Goal: Task Accomplishment & Management: Manage account settings

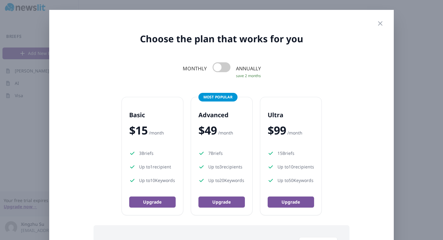
scroll to position [2, 0]
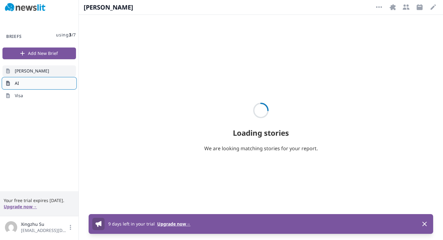
click at [49, 82] on link "AI" at bounding box center [39, 83] width 74 height 11
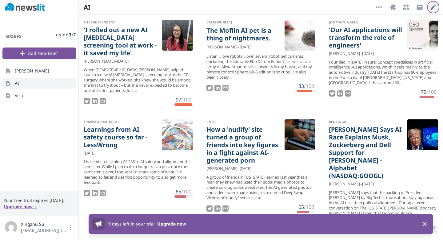
click at [430, 8] on icon "button" at bounding box center [433, 6] width 7 height 7
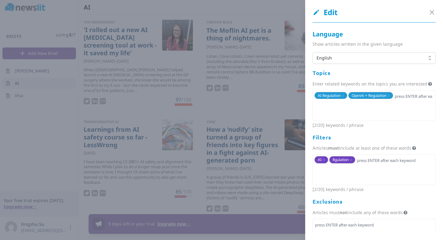
click at [380, 94] on span "OpenAi + Regulation" at bounding box center [369, 95] width 35 height 5
click at [392, 95] on span "OpenAi + Regulation x" at bounding box center [370, 95] width 45 height 7
click at [390, 95] on span "x" at bounding box center [389, 95] width 2 height 5
click at [391, 95] on input "text" at bounding box center [389, 96] width 88 height 9
type input "AI Legislation"
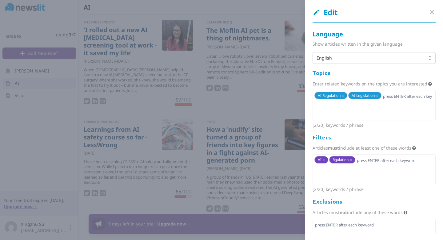
click at [351, 160] on span "x" at bounding box center [351, 159] width 2 height 5
click at [436, 10] on div "Edit Close panel" at bounding box center [374, 14] width 138 height 15
click at [431, 11] on icon "button" at bounding box center [432, 12] width 4 height 4
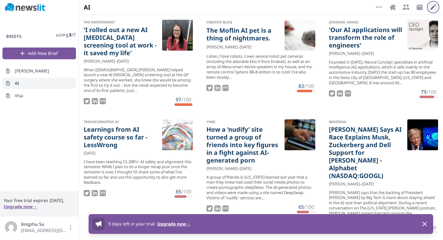
click at [435, 9] on icon "button" at bounding box center [433, 6] width 7 height 7
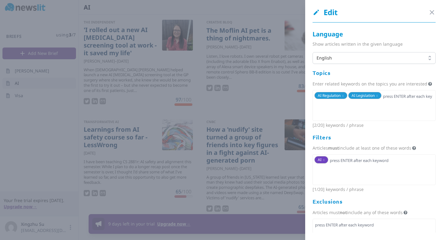
scroll to position [24, 0]
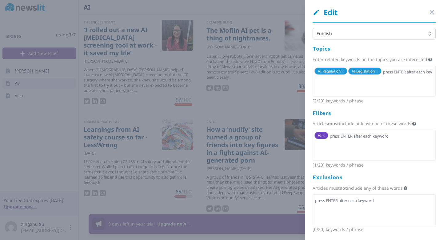
click at [250, 122] on div at bounding box center [221, 120] width 443 height 240
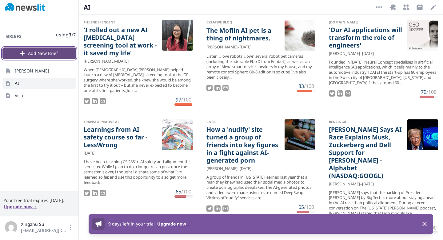
click at [51, 52] on button "Add New Brief" at bounding box center [39, 53] width 74 height 12
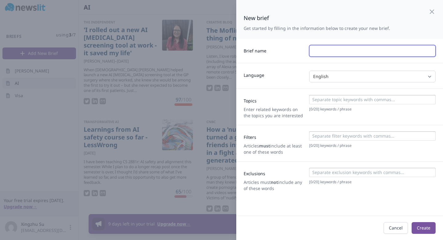
click at [323, 51] on input "text" at bounding box center [372, 51] width 127 height 12
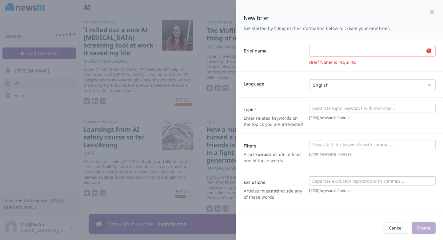
click at [319, 103] on div at bounding box center [372, 107] width 127 height 9
click at [334, 59] on p "Brief Name is required" at bounding box center [372, 62] width 127 height 6
click at [334, 50] on input "text" at bounding box center [372, 51] width 127 height 12
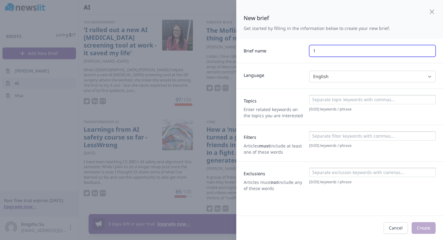
type input "1"
click at [326, 102] on input at bounding box center [372, 99] width 123 height 6
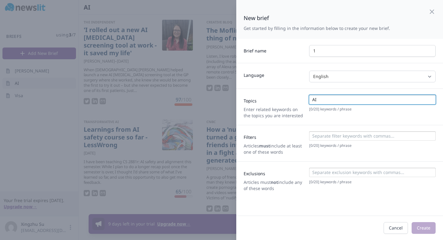
type input "AI"
click at [324, 133] on input at bounding box center [372, 136] width 123 height 6
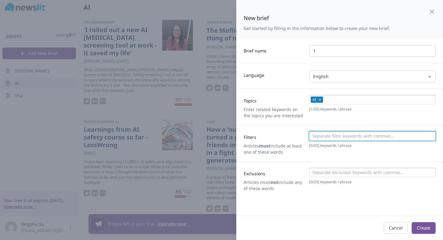
click at [358, 101] on input at bounding box center [379, 99] width 109 height 6
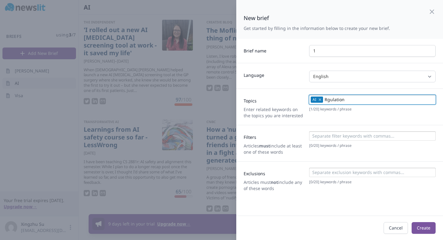
type input "Rgulation"
type input "Legislation"
click at [434, 228] on button "Create" at bounding box center [424, 228] width 24 height 12
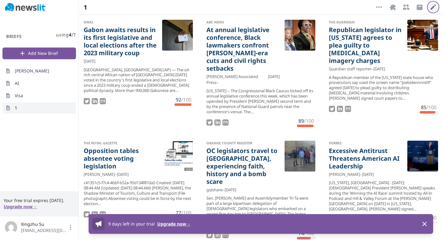
click at [429, 9] on button "Edit" at bounding box center [434, 7] width 10 height 10
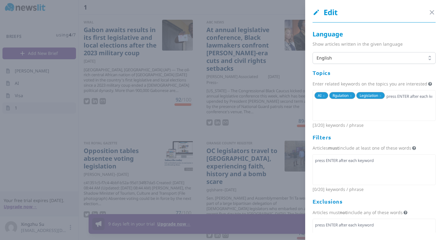
click at [295, 116] on div "Edit Close panel Language Show articles written in the given language English T…" at bounding box center [368, 120] width 150 height 240
click at [256, 113] on div at bounding box center [221, 120] width 443 height 240
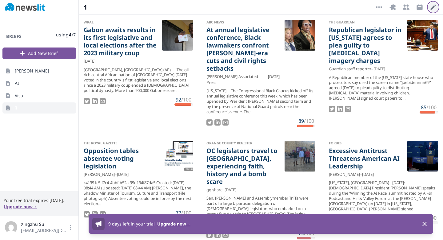
click at [434, 11] on icon "button" at bounding box center [433, 6] width 7 height 7
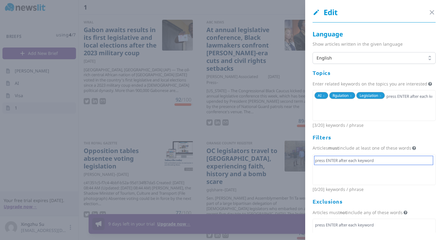
click at [339, 159] on input "text" at bounding box center [374, 160] width 119 height 9
type input "AI"
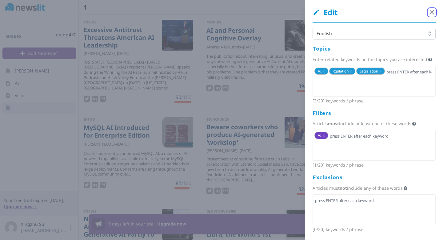
click at [432, 13] on icon "button" at bounding box center [432, 12] width 4 height 4
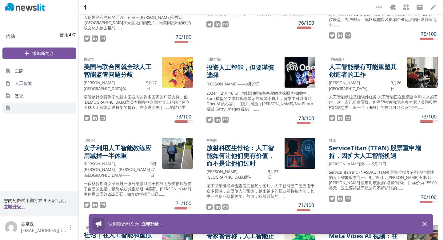
scroll to position [353, 0]
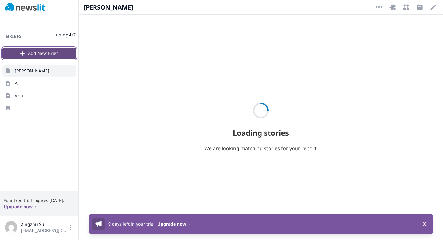
click at [65, 52] on button "Add New Brief" at bounding box center [39, 53] width 74 height 12
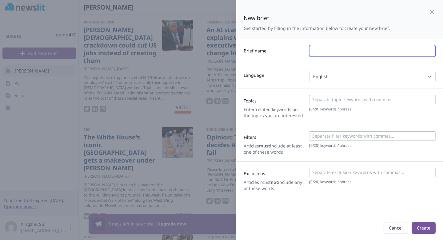
click at [322, 56] on input "text" at bounding box center [372, 51] width 127 height 12
type input "1"
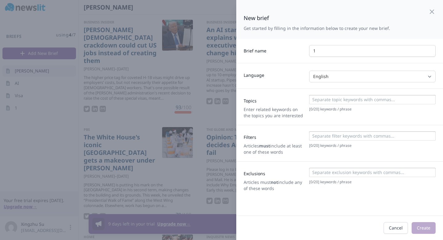
click at [322, 96] on div at bounding box center [372, 99] width 127 height 9
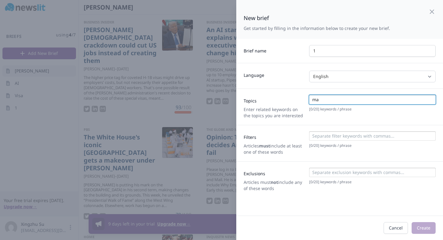
type input "m"
type input "Apple"
type input "Tech"
type input "Mac"
click at [319, 139] on div at bounding box center [372, 137] width 123 height 8
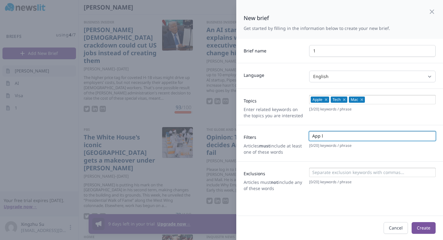
type input "Apple"
click at [429, 224] on button "Create" at bounding box center [424, 228] width 24 height 12
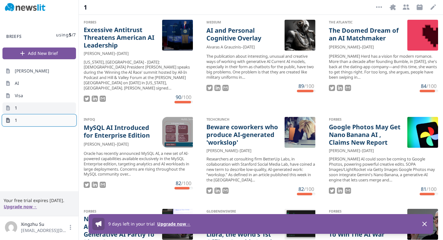
click at [32, 116] on link "1" at bounding box center [39, 120] width 74 height 11
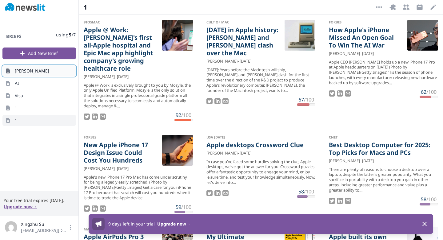
click at [51, 74] on link "[PERSON_NAME]" at bounding box center [39, 70] width 74 height 11
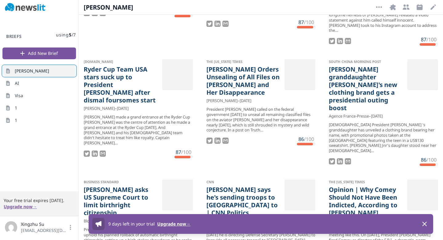
scroll to position [3185, 0]
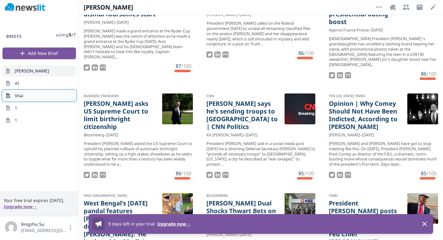
click at [48, 97] on link "Visa" at bounding box center [39, 95] width 74 height 11
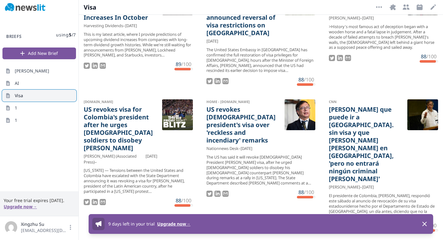
scroll to position [1798, 0]
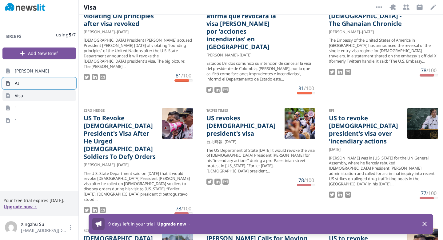
click at [38, 84] on link "AI" at bounding box center [39, 83] width 74 height 11
